Goal: Information Seeking & Learning: Learn about a topic

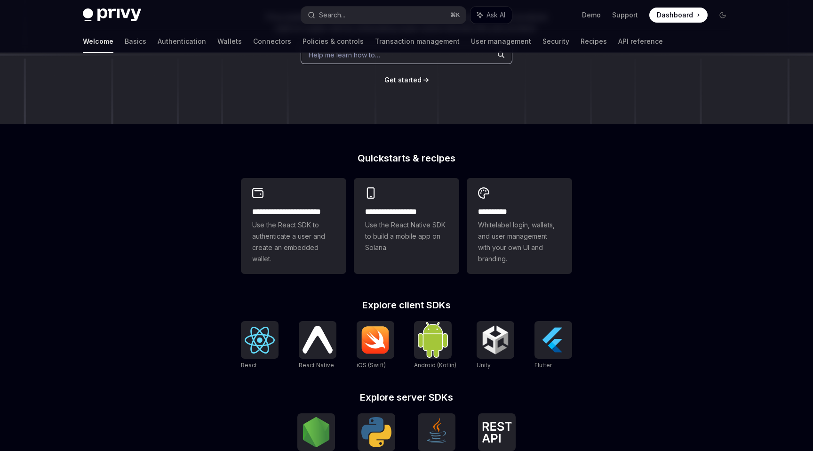
scroll to position [297, 0]
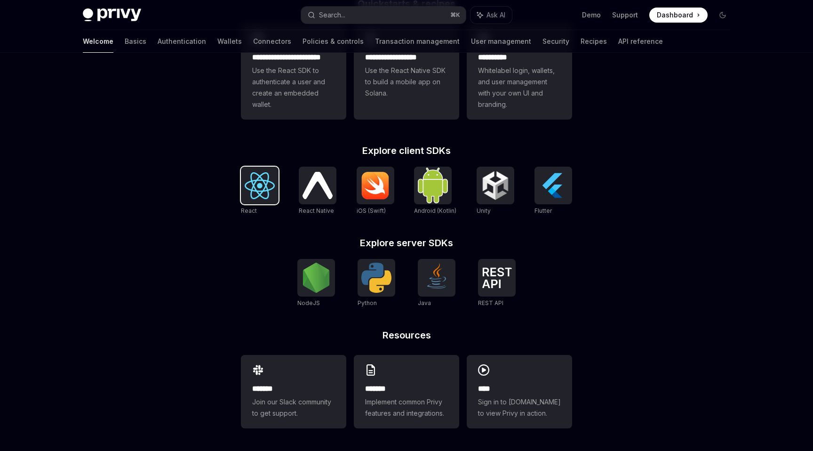
click at [264, 186] on img at bounding box center [260, 185] width 30 height 27
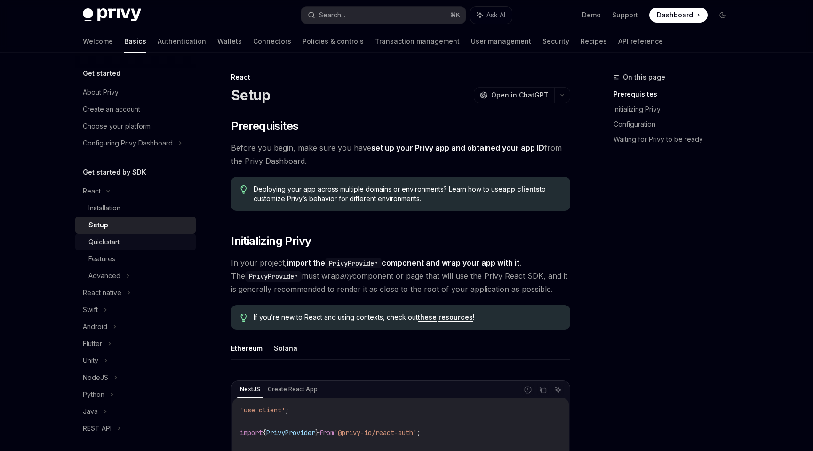
click at [110, 244] on div "Quickstart" at bounding box center [103, 241] width 31 height 11
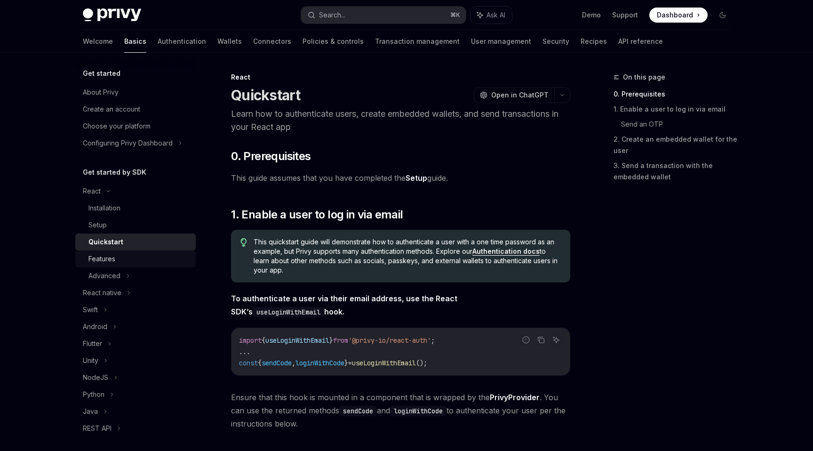
click at [103, 259] on div "Features" at bounding box center [101, 258] width 27 height 11
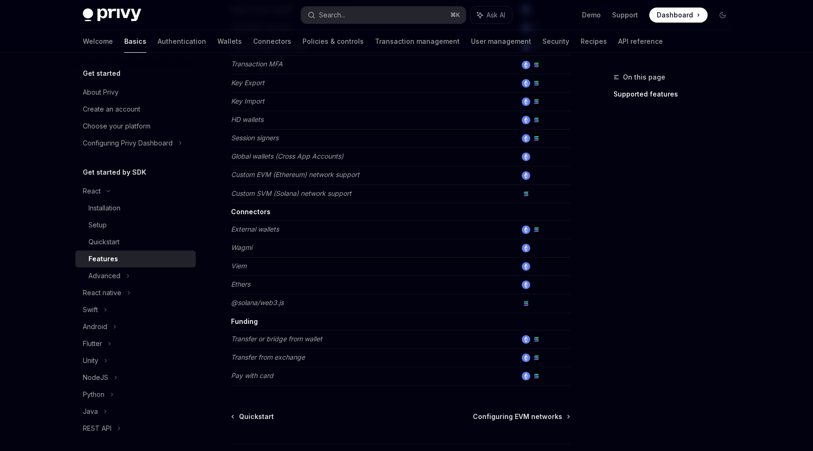
scroll to position [473, 0]
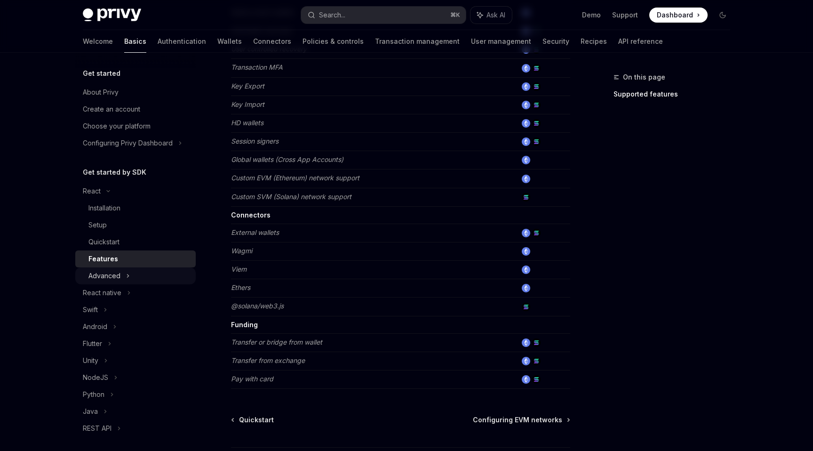
click at [111, 274] on div "Advanced" at bounding box center [104, 275] width 32 height 11
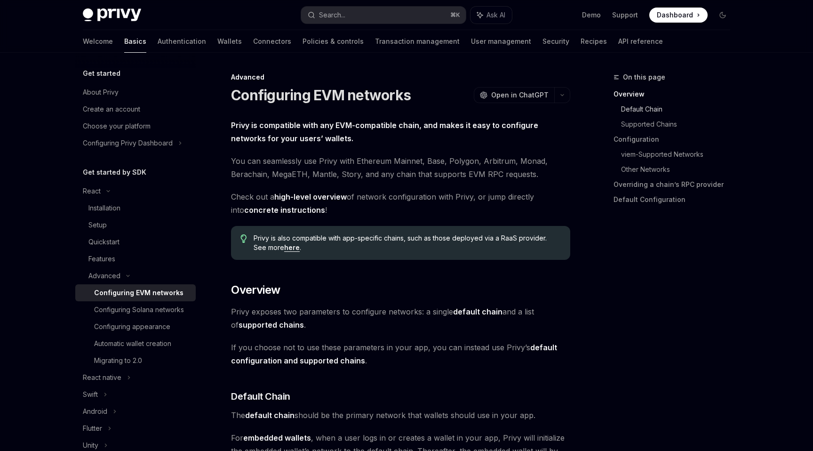
click at [654, 109] on link "Default Chain" at bounding box center [679, 109] width 117 height 15
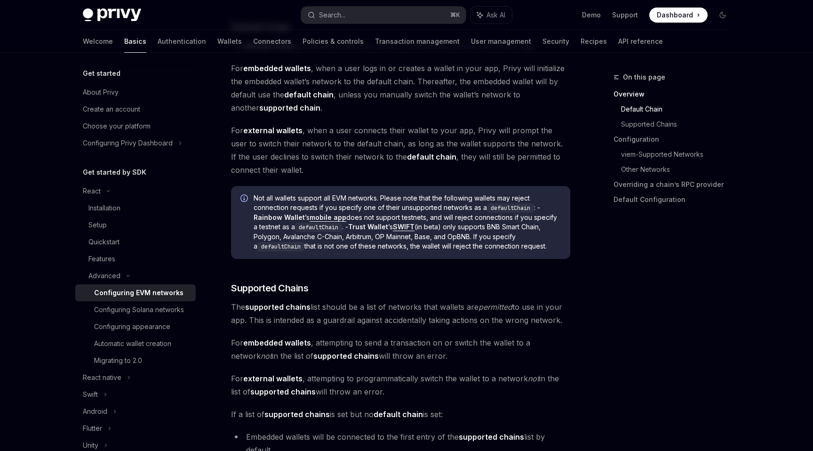
scroll to position [421, 0]
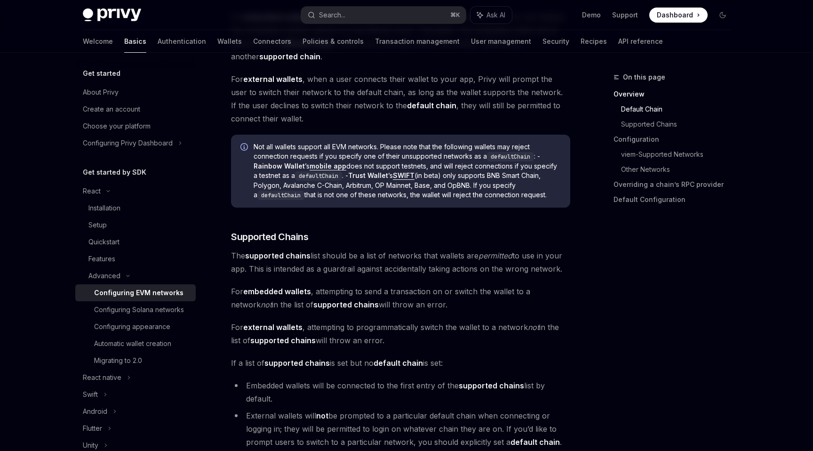
click at [286, 257] on strong "supported chains" at bounding box center [277, 255] width 65 height 9
click at [265, 255] on strong "supported chains" at bounding box center [277, 255] width 65 height 9
click at [361, 238] on h3 "​ Supported Chains" at bounding box center [400, 236] width 339 height 13
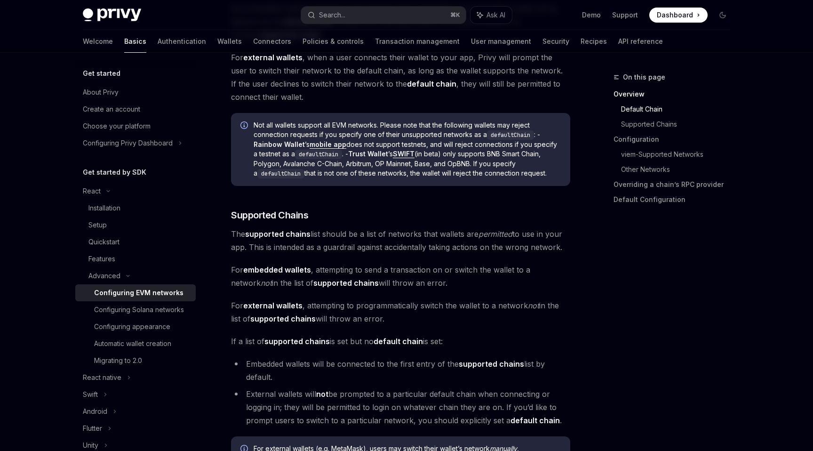
scroll to position [445, 0]
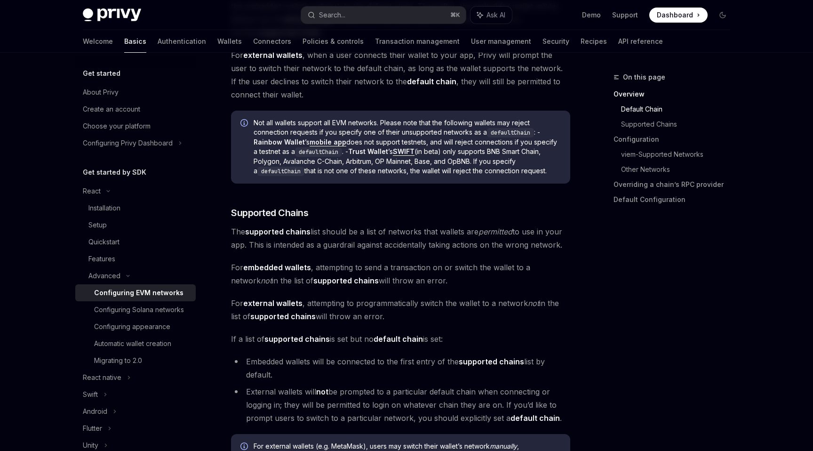
click at [319, 277] on strong "supported chains" at bounding box center [345, 280] width 65 height 9
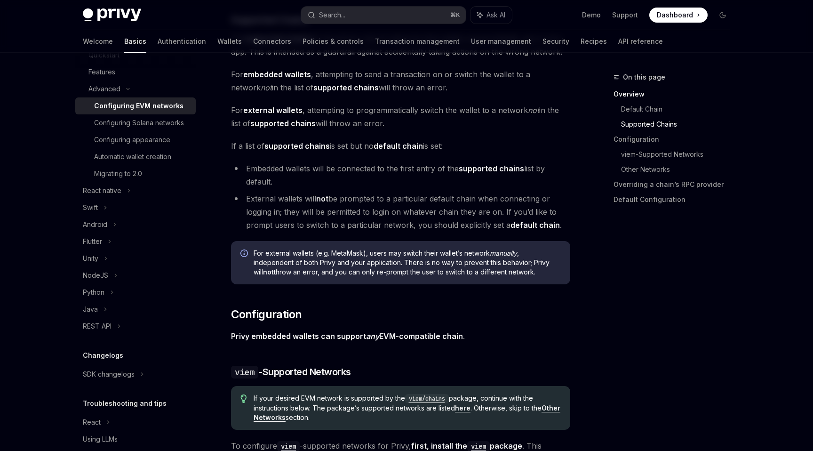
scroll to position [219, 0]
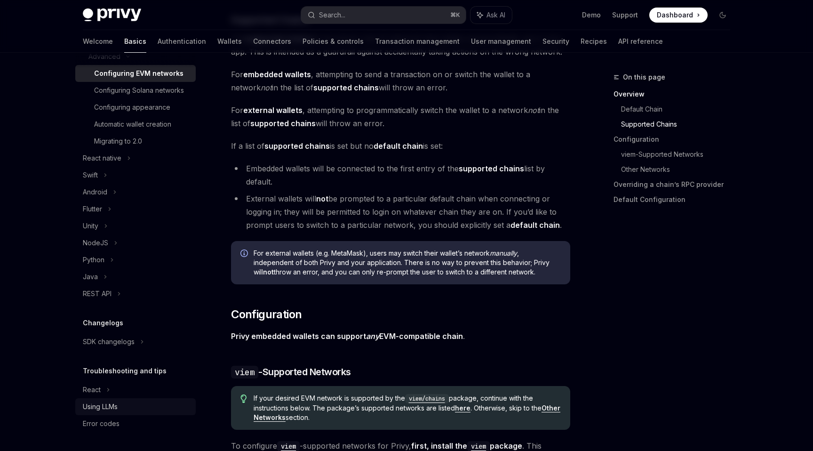
click at [114, 406] on div "Using LLMs" at bounding box center [100, 406] width 35 height 11
type textarea "*"
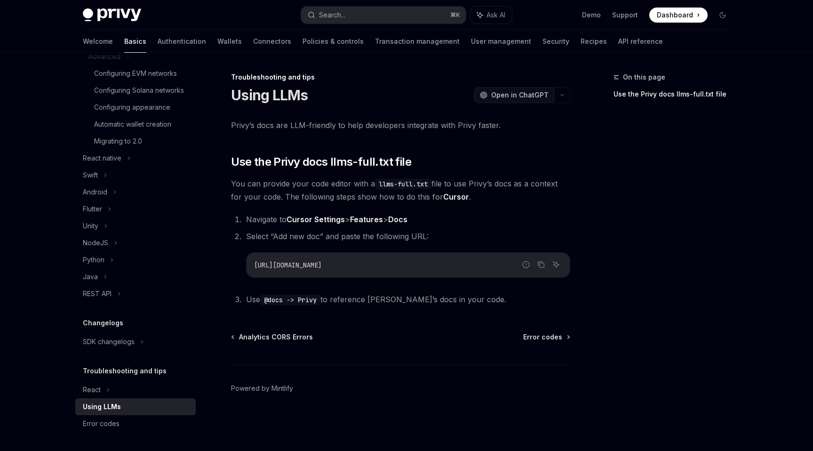
click at [533, 93] on span "Open in ChatGPT" at bounding box center [519, 94] width 57 height 9
